Goal: Task Accomplishment & Management: Manage account settings

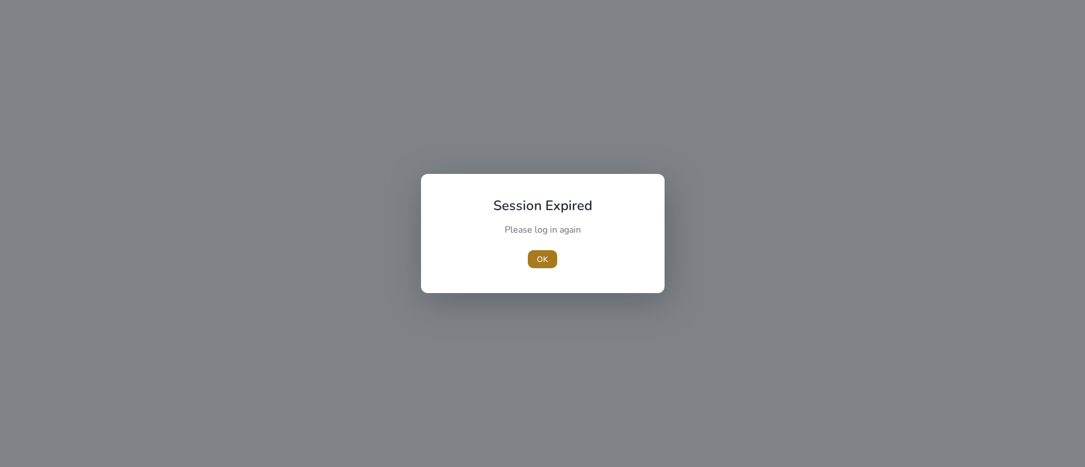
click at [542, 259] on span "OK" at bounding box center [542, 260] width 11 height 12
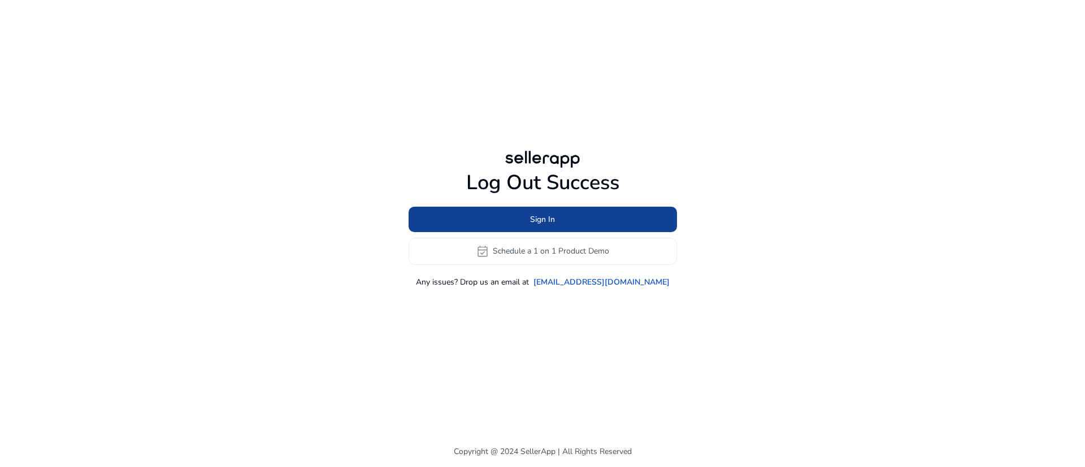
click at [542, 224] on span "Sign In" at bounding box center [542, 220] width 25 height 12
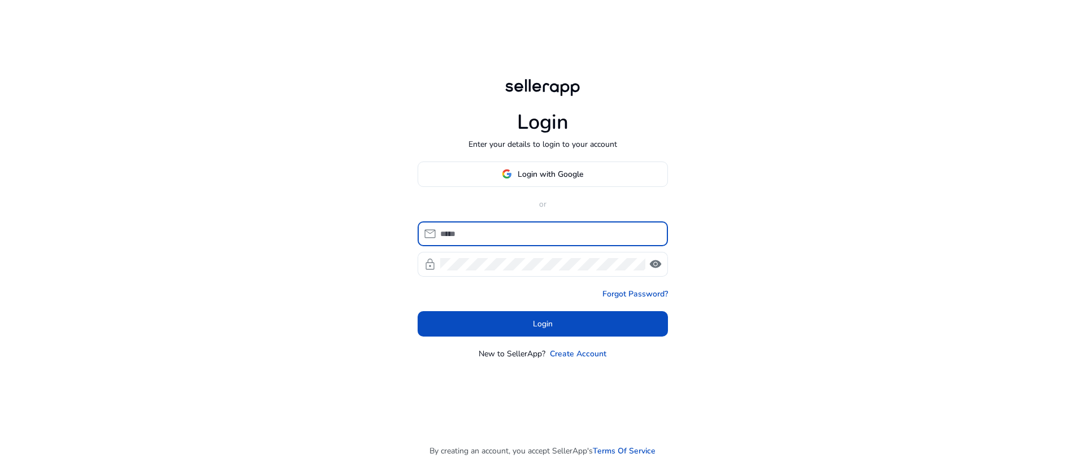
type input "**********"
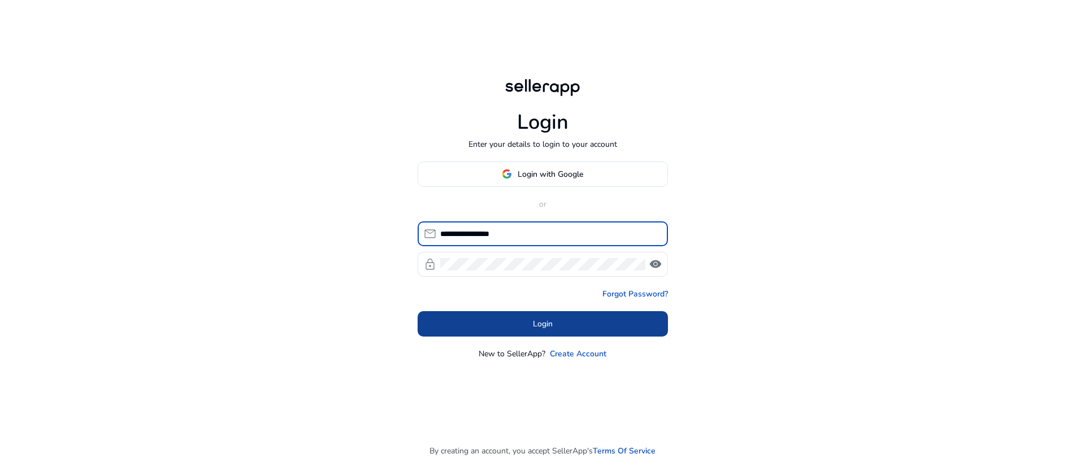
click at [558, 324] on span at bounding box center [542, 323] width 250 height 27
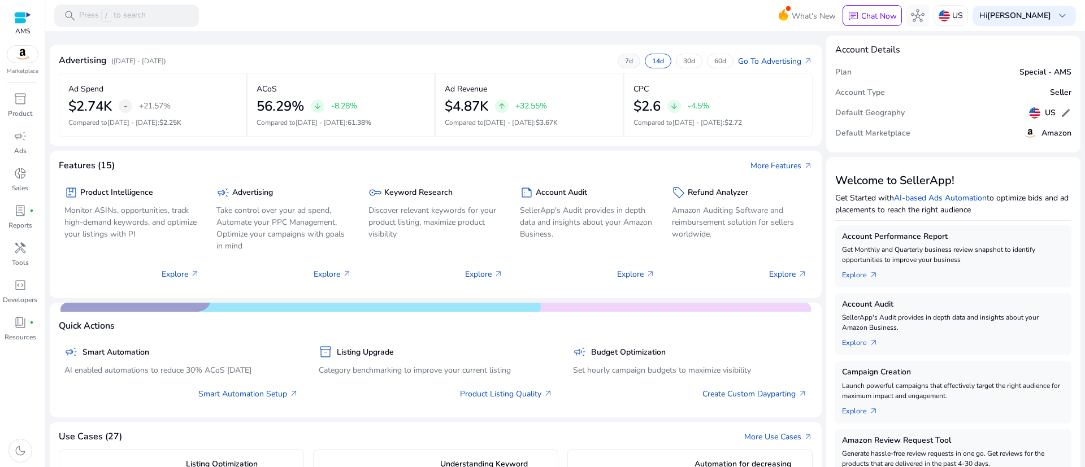
click at [625, 60] on p "7d" at bounding box center [629, 60] width 8 height 9
click at [652, 56] on p "14d" at bounding box center [658, 60] width 12 height 9
